Goal: Task Accomplishment & Management: Complete application form

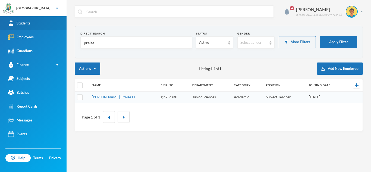
click at [25, 24] on div "Students" at bounding box center [19, 23] width 22 height 6
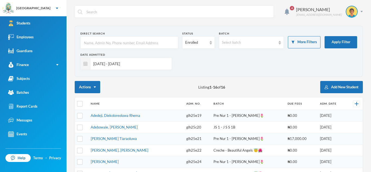
click at [140, 63] on input "[DATE] - [DATE]" at bounding box center [129, 64] width 78 height 12
type input "[DATE] - [DATE]"
checkbox input "true"
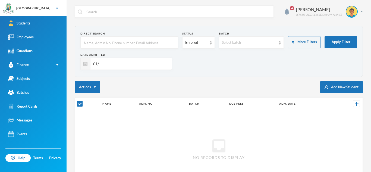
type input "0"
checkbox input "false"
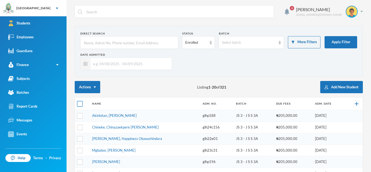
click at [80, 105] on input "checkbox" at bounding box center [80, 104] width 6 height 6
checkbox input "true"
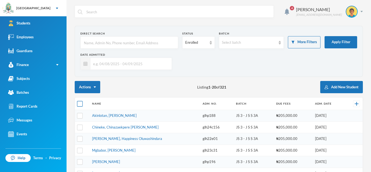
checkbox input "true"
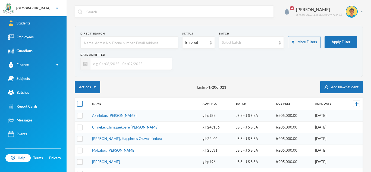
checkbox input "true"
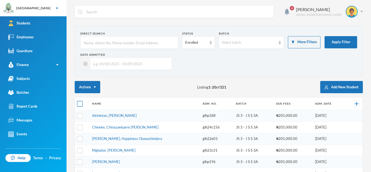
checkbox input "true"
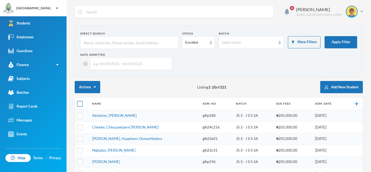
checkbox input "true"
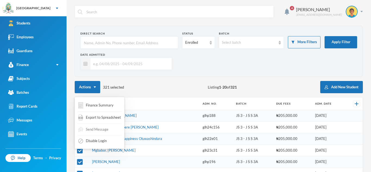
click at [91, 128] on div "Send Message" at bounding box center [93, 130] width 31 height 10
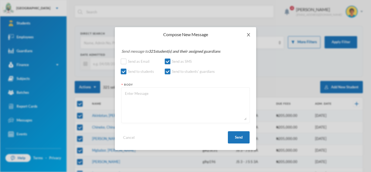
click at [249, 36] on icon "icon: close" at bounding box center [248, 34] width 3 height 3
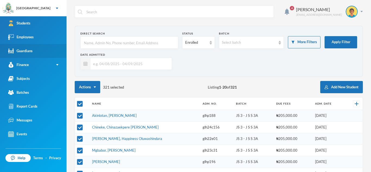
click at [42, 52] on link "Guardians" at bounding box center [33, 51] width 67 height 14
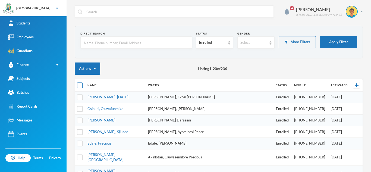
click at [79, 84] on input "checkbox" at bounding box center [80, 86] width 6 height 6
checkbox input "true"
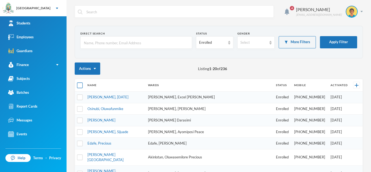
checkbox input "true"
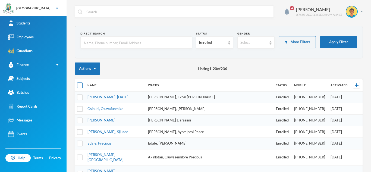
checkbox input "true"
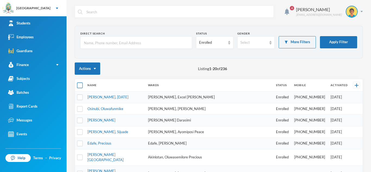
checkbox input "true"
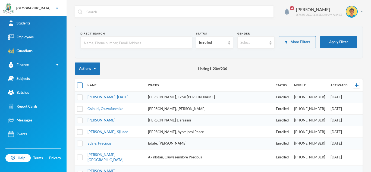
checkbox input "true"
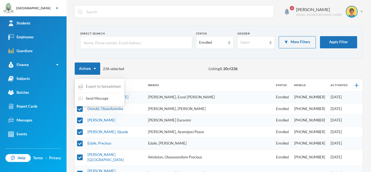
click at [100, 88] on span "Export to Spreadsheet" at bounding box center [103, 86] width 35 height 5
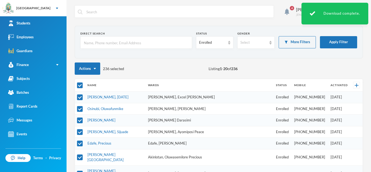
click at [317, 13] on div "Download complete." at bounding box center [334, 14] width 67 height 22
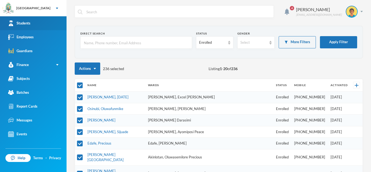
click at [28, 24] on div "Students" at bounding box center [19, 23] width 22 height 6
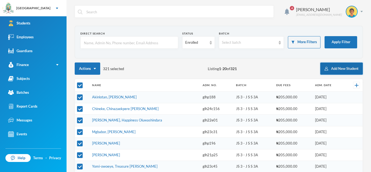
click at [342, 67] on button "Add New Student" at bounding box center [341, 68] width 43 height 12
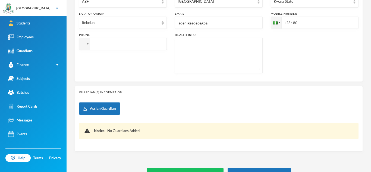
scroll to position [187, 0]
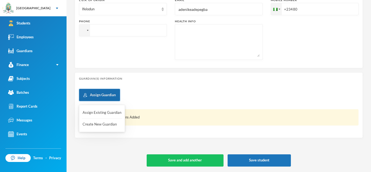
click at [109, 94] on button "Assign Guardian" at bounding box center [99, 95] width 41 height 12
click at [103, 112] on button "Assign Existing Guardian" at bounding box center [102, 113] width 40 height 10
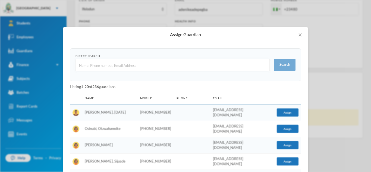
click at [104, 63] on input "text" at bounding box center [172, 65] width 188 height 12
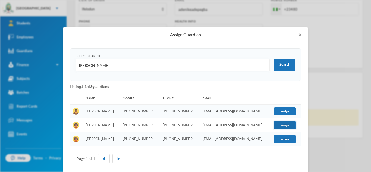
type input "[PERSON_NAME]"
click at [291, 124] on button "Assign" at bounding box center [285, 125] width 22 height 8
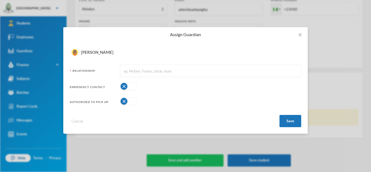
click at [189, 69] on input "text" at bounding box center [210, 71] width 175 height 12
type input "Mother"
click at [130, 86] on button "button" at bounding box center [129, 86] width 18 height 8
click at [131, 99] on button "button" at bounding box center [129, 101] width 18 height 8
click at [286, 119] on button "Save" at bounding box center [290, 121] width 22 height 12
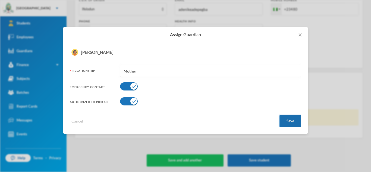
click at [286, 119] on button "Save" at bounding box center [290, 121] width 22 height 12
click at [301, 34] on icon "icon: close" at bounding box center [300, 35] width 4 height 4
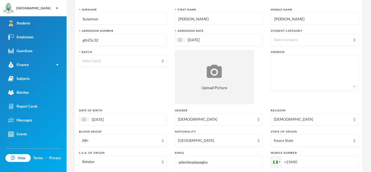
scroll to position [0, 0]
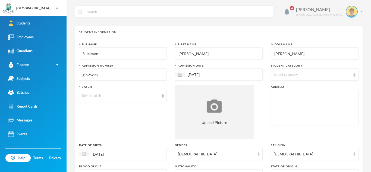
click at [362, 12] on img at bounding box center [361, 11] width 2 height 1
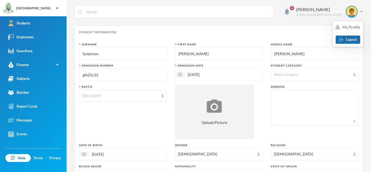
click at [348, 38] on button "Logout" at bounding box center [348, 40] width 24 height 8
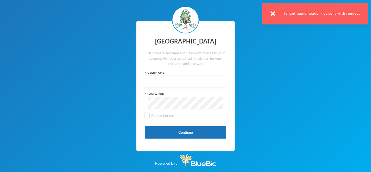
click at [171, 84] on input "text" at bounding box center [185, 82] width 75 height 12
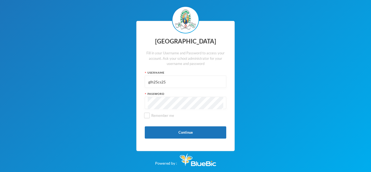
type input "glh25cs25"
click at [181, 133] on button "Continue" at bounding box center [185, 132] width 81 height 12
click at [172, 131] on button "Continue" at bounding box center [185, 132] width 81 height 12
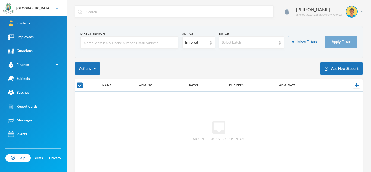
checkbox input "false"
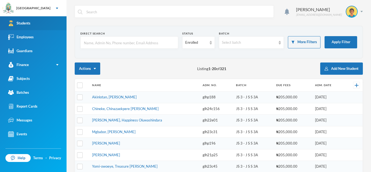
click at [35, 24] on link "Students" at bounding box center [33, 23] width 67 height 14
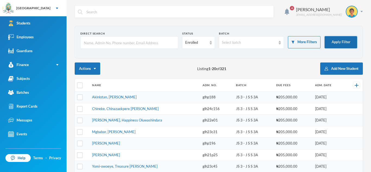
click at [350, 42] on button "Apply Filter" at bounding box center [341, 42] width 33 height 12
click at [346, 68] on button "Add New Student" at bounding box center [341, 68] width 43 height 12
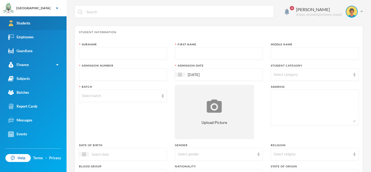
click at [30, 21] on div "Students" at bounding box center [19, 23] width 22 height 6
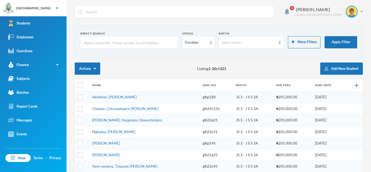
click at [113, 40] on input "text" at bounding box center [129, 43] width 92 height 12
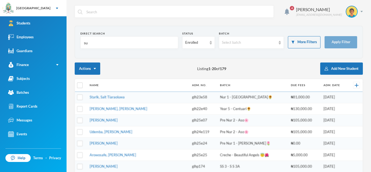
type input "s"
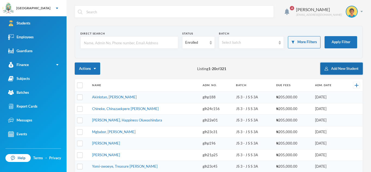
click at [333, 70] on button "Add New Student" at bounding box center [341, 68] width 43 height 12
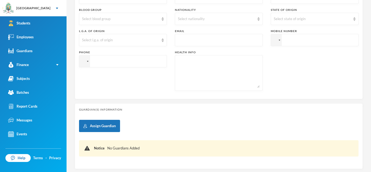
scroll to position [157, 0]
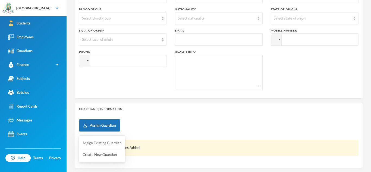
click at [99, 143] on button "Assign Existing Guardian" at bounding box center [102, 143] width 40 height 10
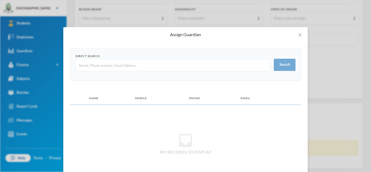
click at [106, 65] on input "text" at bounding box center [172, 65] width 188 height 12
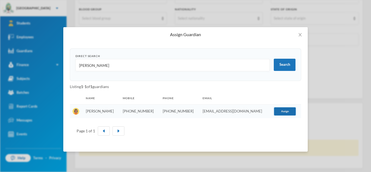
type input "[PERSON_NAME]"
click at [281, 113] on button "Assign" at bounding box center [285, 111] width 22 height 8
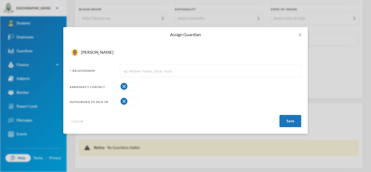
click at [196, 68] on input "text" at bounding box center [210, 71] width 175 height 12
type input "Mother"
click at [134, 86] on button "button" at bounding box center [129, 86] width 18 height 8
click at [135, 99] on button "button" at bounding box center [129, 101] width 18 height 8
click at [289, 119] on button "Save" at bounding box center [290, 121] width 22 height 12
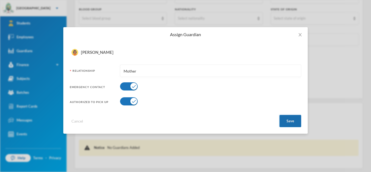
click at [289, 119] on button "Save" at bounding box center [290, 121] width 22 height 12
click at [292, 119] on button "Save" at bounding box center [290, 121] width 22 height 12
click at [298, 33] on icon "icon: close" at bounding box center [300, 35] width 4 height 4
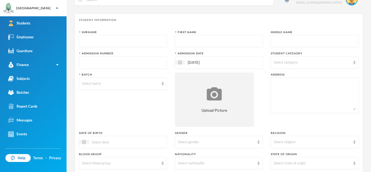
scroll to position [0, 0]
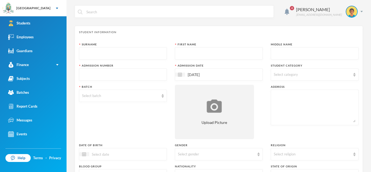
click at [95, 50] on input "text" at bounding box center [123, 54] width 82 height 12
type input "Sulaimon"
click at [188, 57] on input "text" at bounding box center [219, 54] width 82 height 12
type input "[PERSON_NAME]"
click at [282, 56] on input "text" at bounding box center [315, 54] width 82 height 12
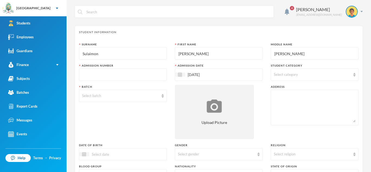
type input "[PERSON_NAME]"
click at [133, 75] on input "text" at bounding box center [123, 75] width 82 height 12
type input "glh25c31"
click at [352, 74] on div "Select category" at bounding box center [315, 74] width 88 height 12
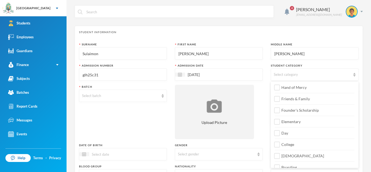
scroll to position [64, 0]
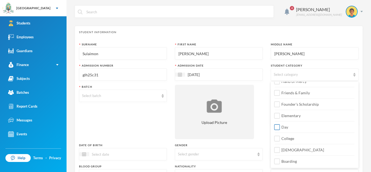
click at [276, 128] on input "Day" at bounding box center [277, 127] width 6 height 6
checkbox input "true"
click at [277, 140] on input "College" at bounding box center [277, 139] width 6 height 6
checkbox input "true"
click at [163, 97] on img at bounding box center [163, 96] width 2 height 4
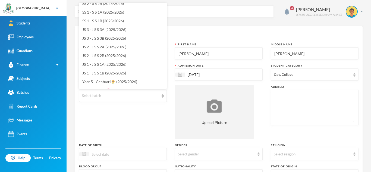
scroll to position [40, 0]
click at [109, 64] on span "JS 1 - J S S 1A (2025/2026)" at bounding box center [104, 63] width 44 height 5
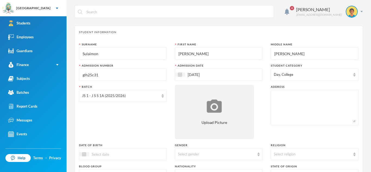
click at [274, 99] on textarea at bounding box center [315, 108] width 82 height 30
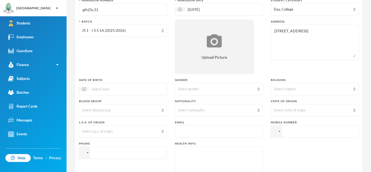
scroll to position [66, 0]
type textarea "[STREET_ADDRESS]"
click at [86, 90] on div at bounding box center [84, 88] width 10 height 4
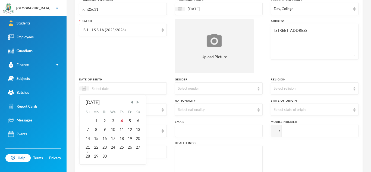
click at [138, 101] on span "Next Month" at bounding box center [137, 102] width 5 height 5
click at [97, 148] on div "17" at bounding box center [96, 147] width 9 height 9
click at [108, 88] on input "17/11/002015" at bounding box center [112, 88] width 46 height 6
type input "[DATE]"
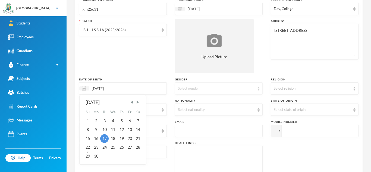
click at [260, 88] on div "Select gender" at bounding box center [219, 88] width 88 height 12
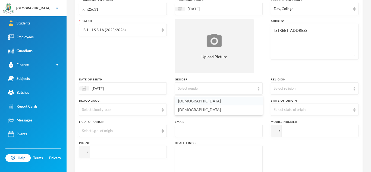
click at [235, 101] on li "[DEMOGRAPHIC_DATA]" at bounding box center [219, 101] width 88 height 9
click at [353, 90] on div "Select religion" at bounding box center [315, 88] width 88 height 12
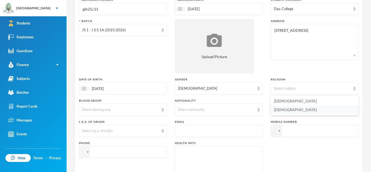
click at [326, 112] on li "[DEMOGRAPHIC_DATA]" at bounding box center [315, 109] width 88 height 9
click at [162, 110] on img at bounding box center [163, 110] width 2 height 4
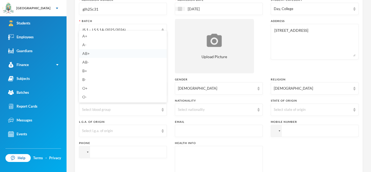
click at [100, 53] on li "AB+" at bounding box center [123, 53] width 88 height 9
click at [257, 112] on div "Select nationality" at bounding box center [219, 109] width 88 height 12
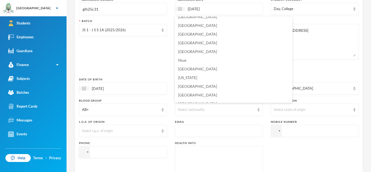
scroll to position [1359, 0]
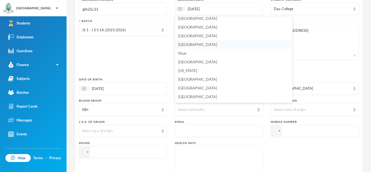
click at [202, 45] on li "[GEOGRAPHIC_DATA]" at bounding box center [233, 44] width 117 height 9
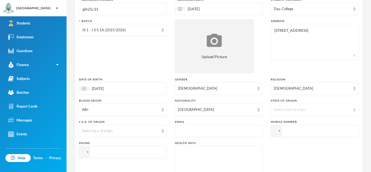
click at [354, 109] on img at bounding box center [354, 110] width 2 height 4
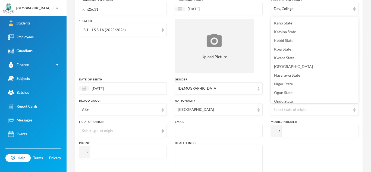
scroll to position [166, 0]
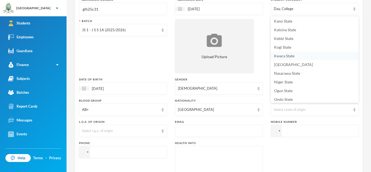
click at [287, 56] on span "Kwara State" at bounding box center [284, 55] width 20 height 5
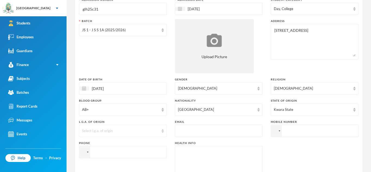
click at [163, 130] on img at bounding box center [163, 131] width 2 height 4
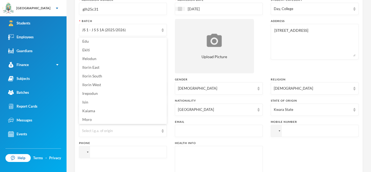
scroll to position [20, 0]
click at [97, 58] on li "Ifelodun" at bounding box center [123, 57] width 88 height 9
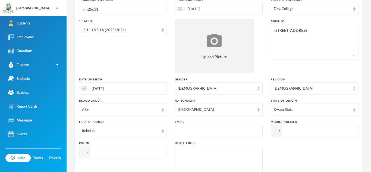
click at [235, 130] on input "text" at bounding box center [219, 131] width 82 height 12
type input "[EMAIL_ADDRESS][DOMAIN_NAME]"
click at [287, 132] on input "tel" at bounding box center [315, 131] width 88 height 12
type input "[PHONE_NUMBER]"
click at [155, 155] on input "tel" at bounding box center [123, 152] width 88 height 12
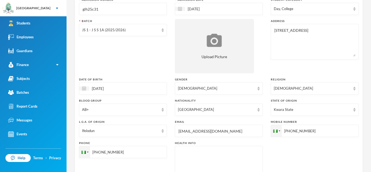
type input "[PHONE_NUMBER]"
click at [201, 150] on textarea at bounding box center [219, 164] width 82 height 30
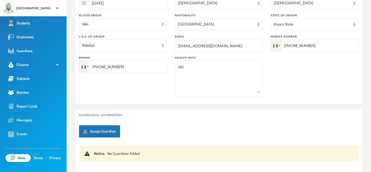
scroll to position [152, 0]
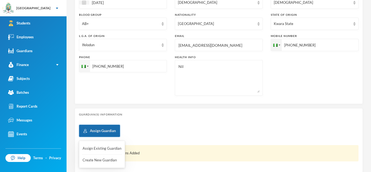
type textarea "Nil"
click at [112, 130] on button "Assign Guardian" at bounding box center [99, 131] width 41 height 12
click at [106, 148] on button "Assign Existing Guardian" at bounding box center [102, 149] width 40 height 10
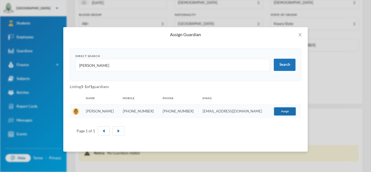
click at [288, 111] on button "Assign" at bounding box center [285, 111] width 22 height 8
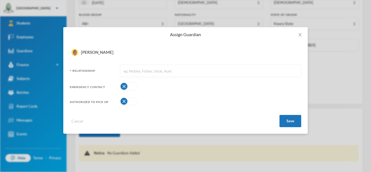
click at [179, 68] on input "text" at bounding box center [210, 71] width 175 height 12
type input "Mother"
click at [139, 87] on div "Emergency Contact" at bounding box center [185, 86] width 231 height 11
click at [134, 87] on button "button" at bounding box center [129, 86] width 18 height 8
click at [132, 100] on button "button" at bounding box center [129, 101] width 18 height 8
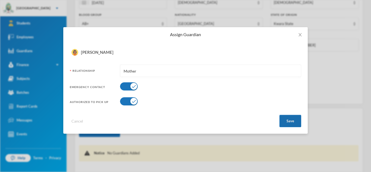
click at [285, 118] on button "Save" at bounding box center [290, 121] width 22 height 12
click at [290, 120] on button "Save" at bounding box center [290, 121] width 22 height 12
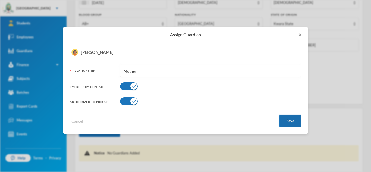
click at [290, 120] on button "Save" at bounding box center [290, 121] width 22 height 12
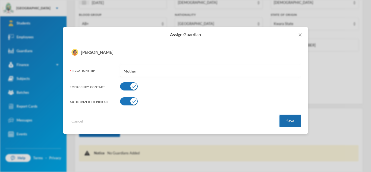
click at [290, 120] on button "Save" at bounding box center [290, 121] width 22 height 12
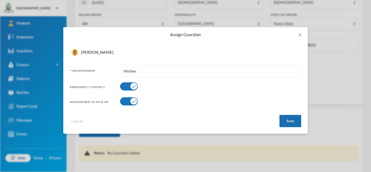
click at [290, 120] on button "Save" at bounding box center [290, 121] width 22 height 12
click at [301, 34] on icon "icon: close" at bounding box center [300, 35] width 4 height 4
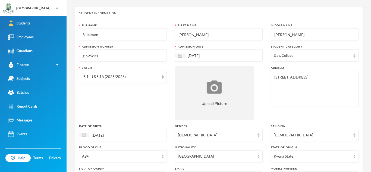
scroll to position [20, 0]
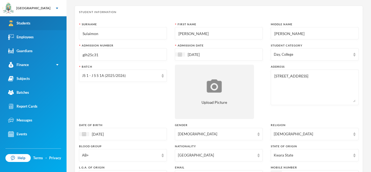
click at [29, 21] on div "Students" at bounding box center [19, 23] width 22 height 6
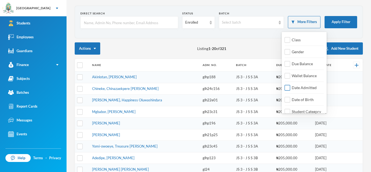
click at [287, 87] on input "Date Admitted" at bounding box center [288, 88] width 6 height 6
checkbox input "true"
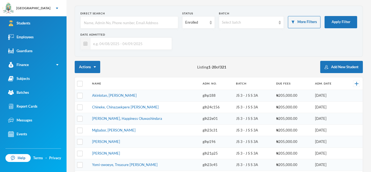
click at [100, 42] on input "text" at bounding box center [129, 43] width 78 height 12
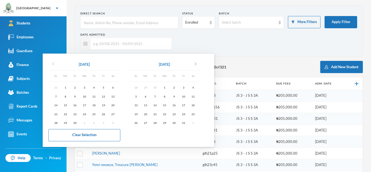
click at [54, 66] on icon "chevron_left" at bounding box center [53, 64] width 7 height 7
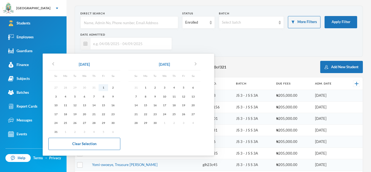
click at [104, 86] on div "1" at bounding box center [104, 87] width 10 height 7
click at [157, 122] on div "30" at bounding box center [155, 122] width 10 height 7
type input "[DATE] - [DATE]"
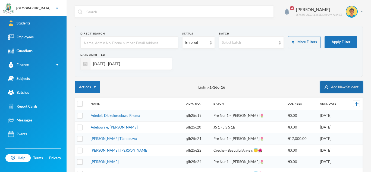
click at [329, 87] on button "Add New Student" at bounding box center [341, 87] width 43 height 12
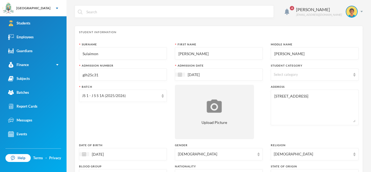
click at [111, 75] on input "glh25c31" at bounding box center [123, 75] width 82 height 12
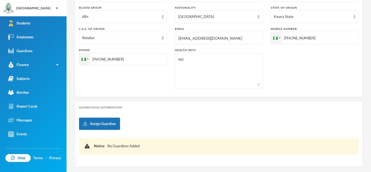
scroll to position [168, 0]
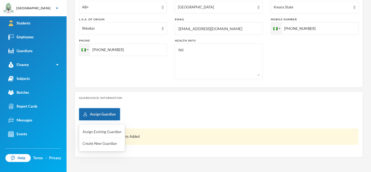
type input "glh25c32"
click at [114, 115] on button "Assign Guardian" at bounding box center [99, 114] width 41 height 12
click at [106, 132] on button "Assign Existing Guardian" at bounding box center [102, 132] width 40 height 10
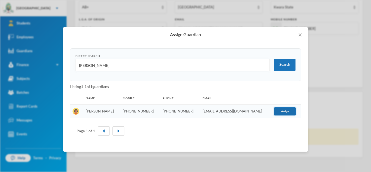
click at [281, 112] on button "Assign" at bounding box center [285, 111] width 22 height 8
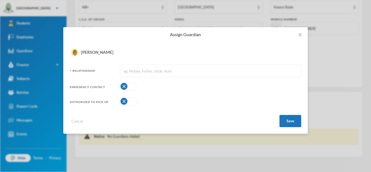
click at [185, 73] on input "text" at bounding box center [210, 71] width 175 height 12
type input "Mother"
click at [133, 87] on button "button" at bounding box center [129, 86] width 18 height 8
click at [133, 97] on button "button" at bounding box center [129, 101] width 18 height 8
click at [295, 124] on button "Save" at bounding box center [290, 121] width 22 height 12
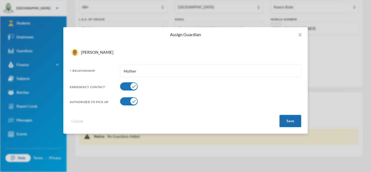
click at [291, 122] on button "Save" at bounding box center [290, 121] width 22 height 12
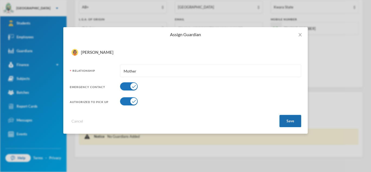
click at [291, 122] on button "Save" at bounding box center [290, 121] width 22 height 12
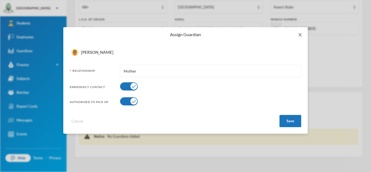
click at [299, 33] on icon "icon: close" at bounding box center [300, 35] width 4 height 4
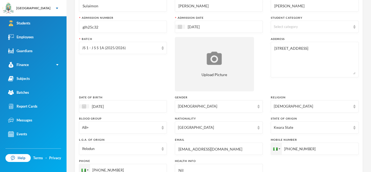
scroll to position [47, 0]
click at [354, 28] on img at bounding box center [354, 28] width 2 height 4
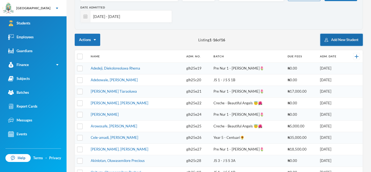
click at [332, 38] on button "Add New Student" at bounding box center [341, 40] width 43 height 12
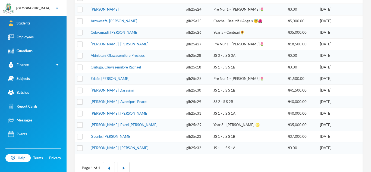
scroll to position [155, 0]
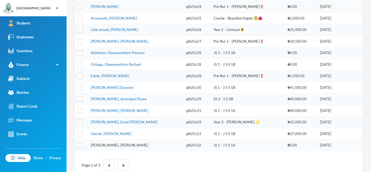
click at [122, 146] on link "[PERSON_NAME], [PERSON_NAME]" at bounding box center [120, 145] width 58 height 4
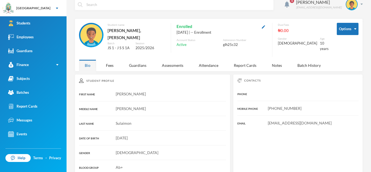
scroll to position [2, 0]
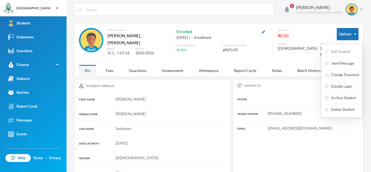
click at [348, 51] on button "Edit Student" at bounding box center [337, 52] width 27 height 10
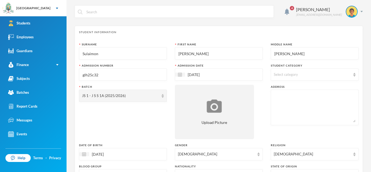
click at [354, 75] on img at bounding box center [354, 75] width 2 height 4
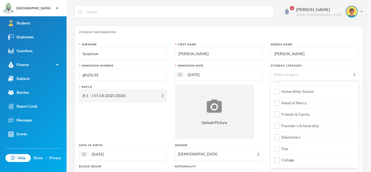
scroll to position [43, 0]
click at [278, 148] on input "Day" at bounding box center [277, 149] width 6 height 6
checkbox input "true"
click at [277, 158] on input "College" at bounding box center [277, 160] width 6 height 6
checkbox input "true"
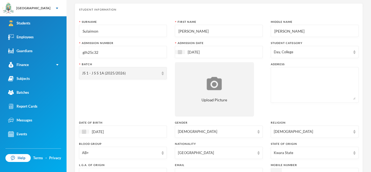
scroll to position [25, 0]
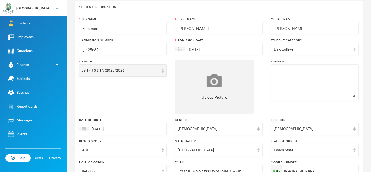
click at [344, 69] on textarea at bounding box center [315, 82] width 82 height 30
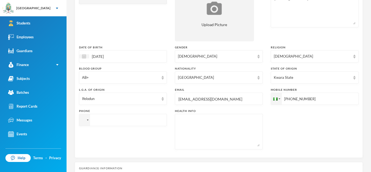
scroll to position [105, 0]
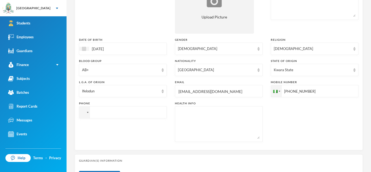
type textarea "[STREET_ADDRESS]."
click at [213, 123] on textarea at bounding box center [219, 124] width 82 height 30
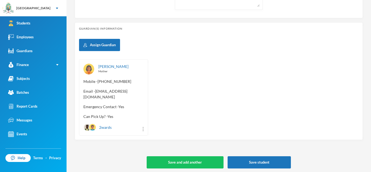
scroll to position [238, 0]
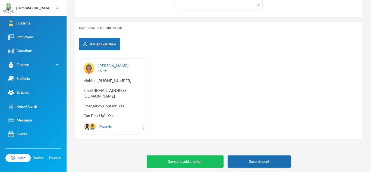
type textarea "Nil"
click at [274, 160] on button "Save student" at bounding box center [259, 161] width 63 height 12
